Goal: Navigation & Orientation: Go to known website

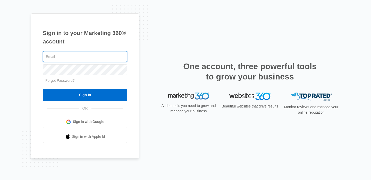
click at [87, 56] on input "text" at bounding box center [85, 56] width 85 height 11
click at [84, 60] on input "text" at bounding box center [85, 56] width 85 height 11
click at [91, 122] on span "Sign in with Google" at bounding box center [88, 121] width 31 height 5
click at [238, 93] on img at bounding box center [249, 96] width 41 height 7
click at [83, 56] on input "text" at bounding box center [85, 56] width 85 height 11
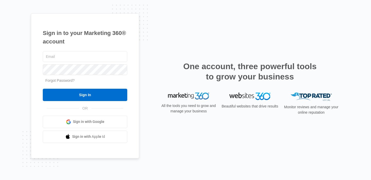
click at [139, 143] on div "Sign in to your Marketing 360® account Forgot Password? Sign In OR Sign in with…" at bounding box center [85, 85] width 108 height 145
click at [184, 94] on img at bounding box center [188, 96] width 41 height 7
click at [187, 105] on p "All the tools you need to grow and manage your business" at bounding box center [189, 108] width 58 height 11
click at [108, 56] on input "text" at bounding box center [85, 56] width 85 height 11
